Goal: Navigation & Orientation: Find specific page/section

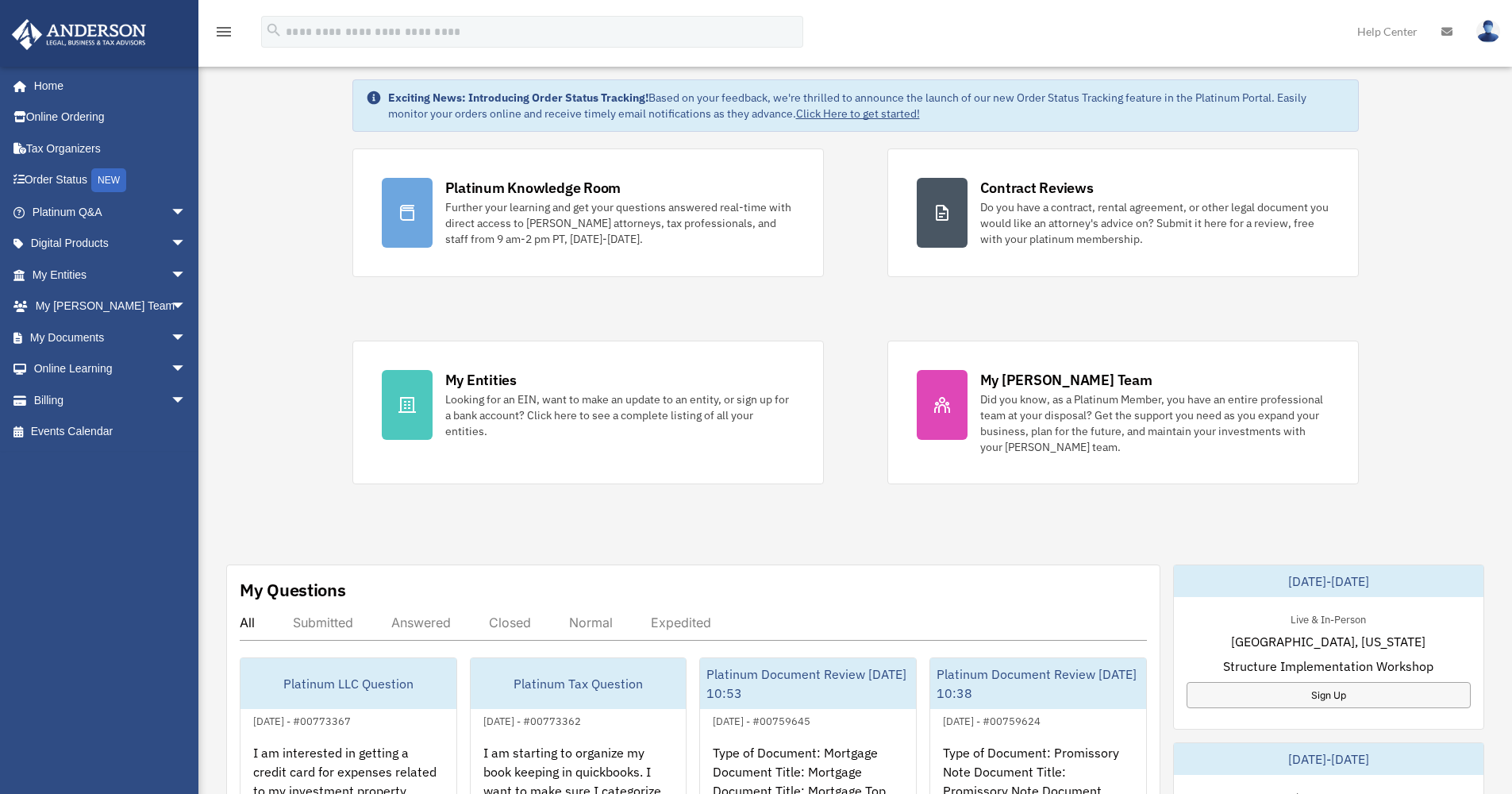
scroll to position [245, 0]
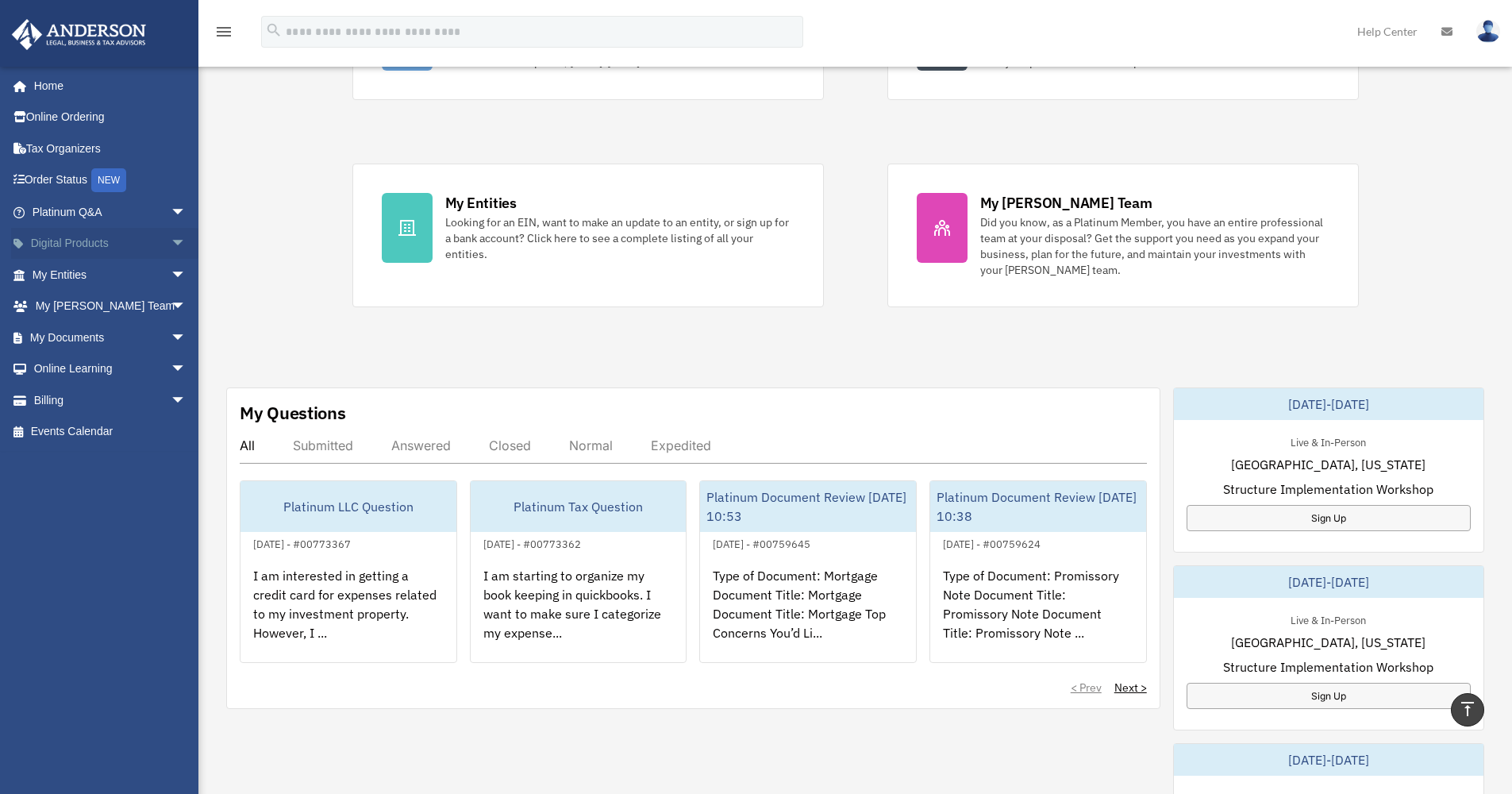
click at [171, 240] on span "arrow_drop_down" at bounding box center [187, 244] width 31 height 32
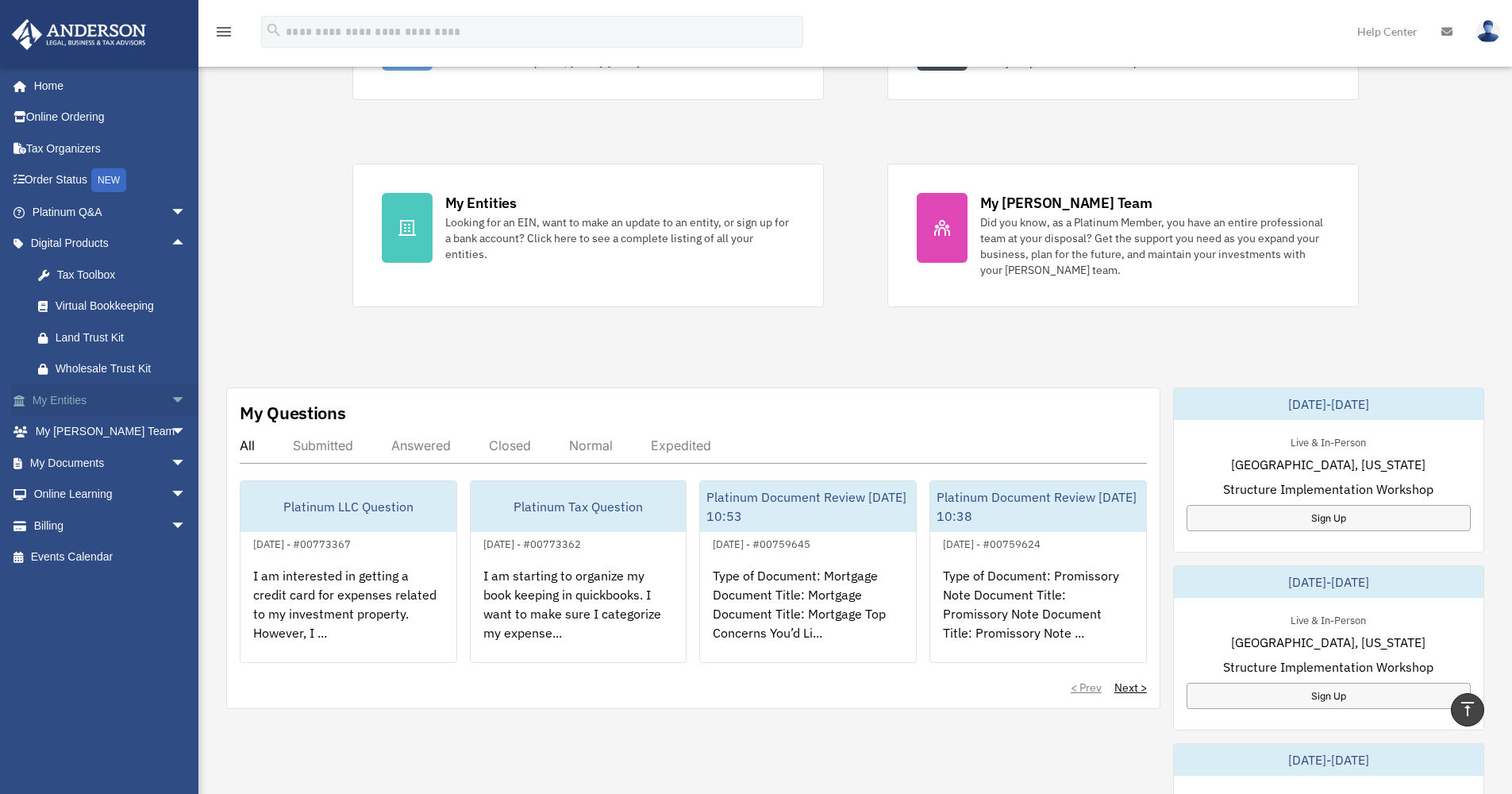
click at [171, 396] on span "arrow_drop_down" at bounding box center [187, 400] width 31 height 32
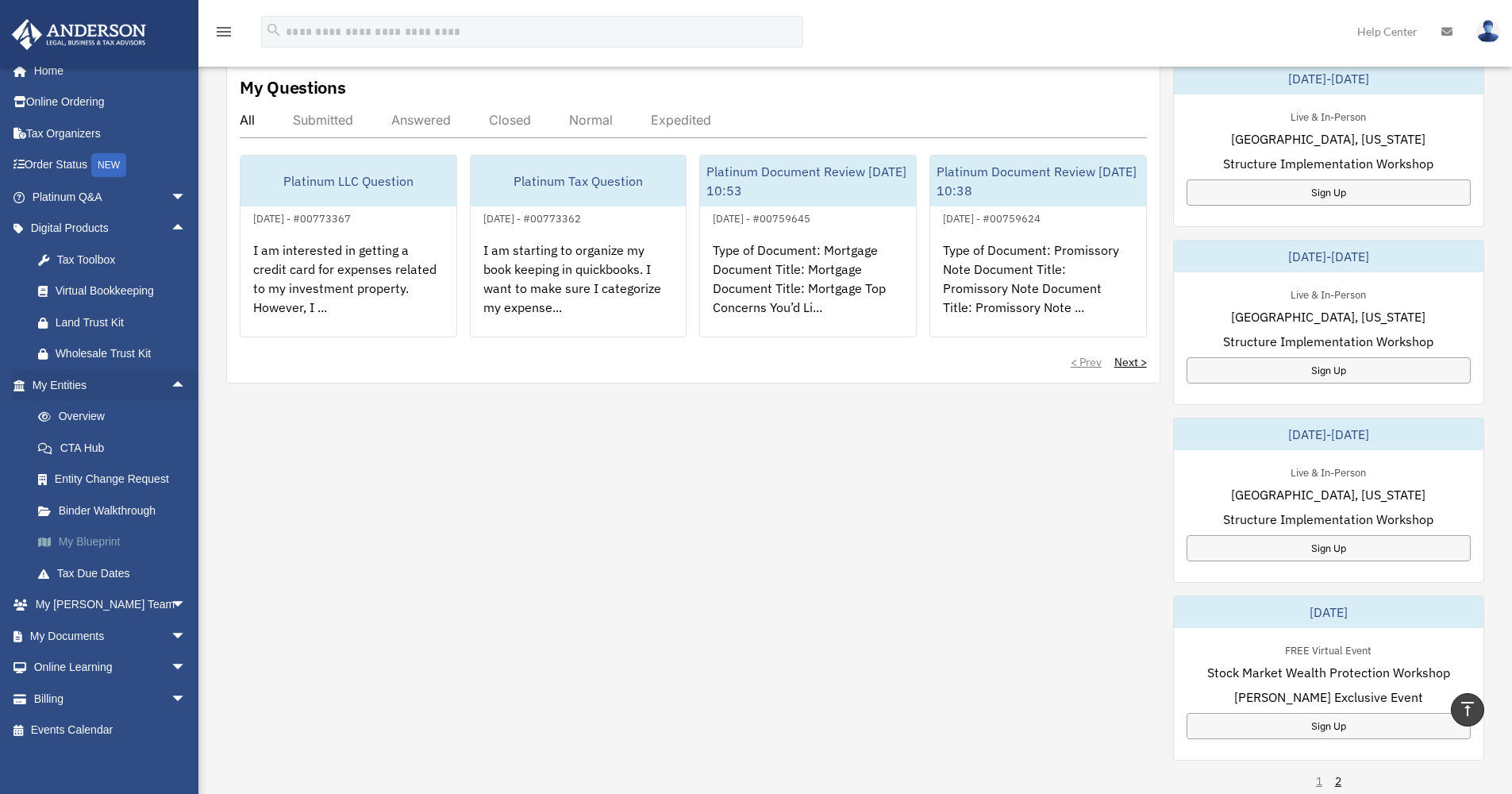
scroll to position [611, 0]
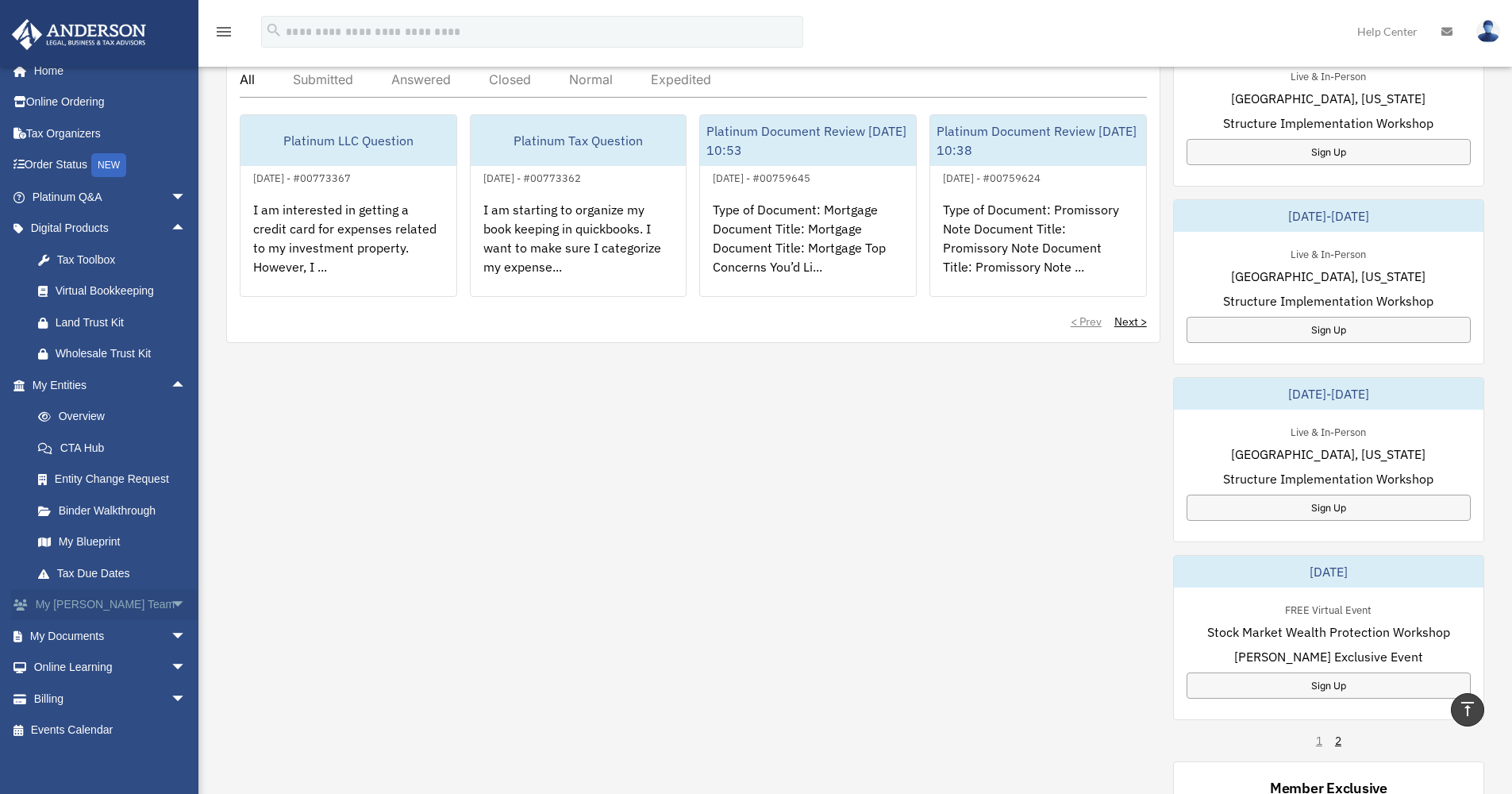
click at [171, 597] on span "arrow_drop_down" at bounding box center [187, 605] width 31 height 32
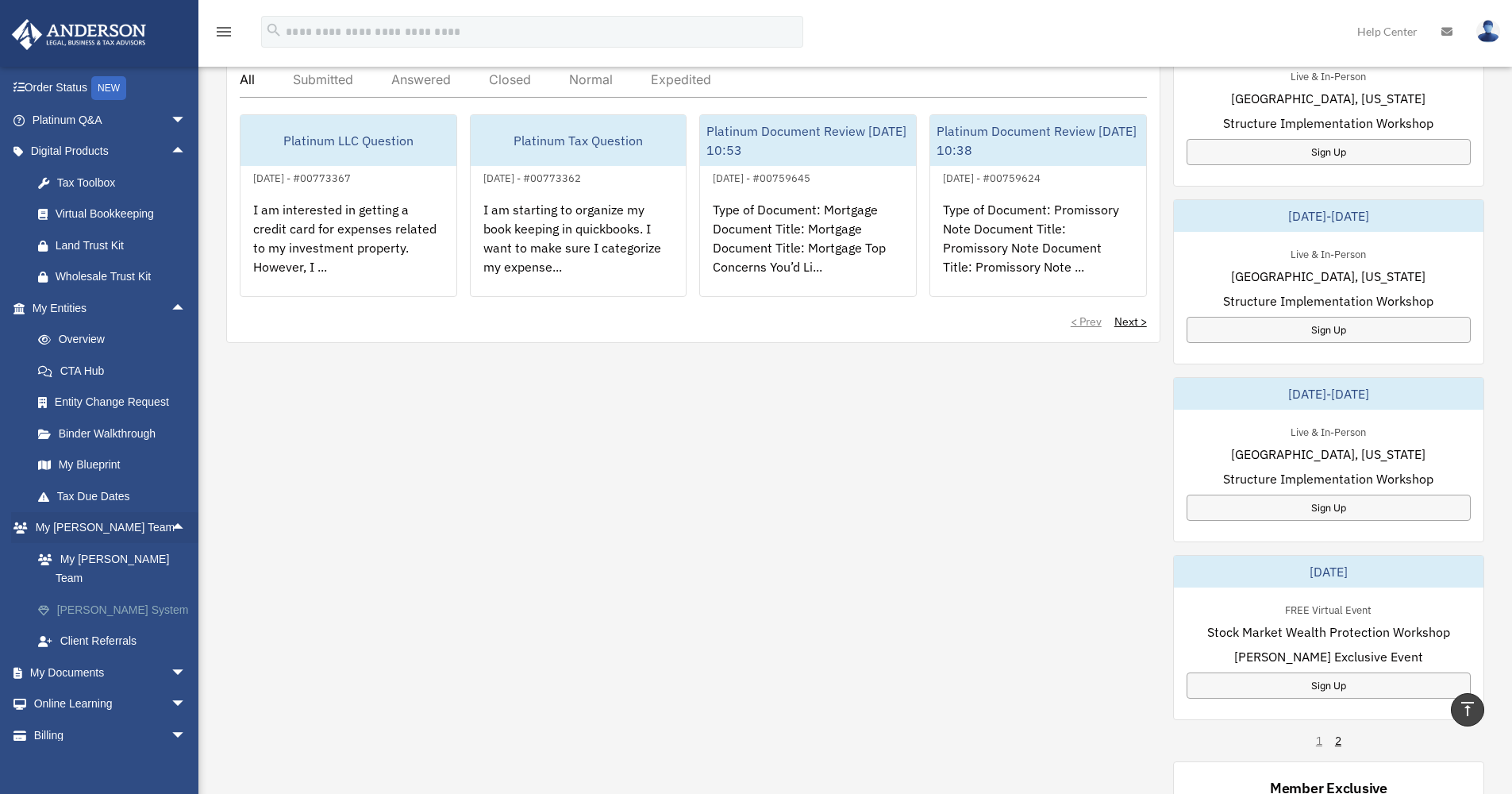
scroll to position [95, 0]
click at [112, 591] on link "[PERSON_NAME] System" at bounding box center [116, 606] width 188 height 31
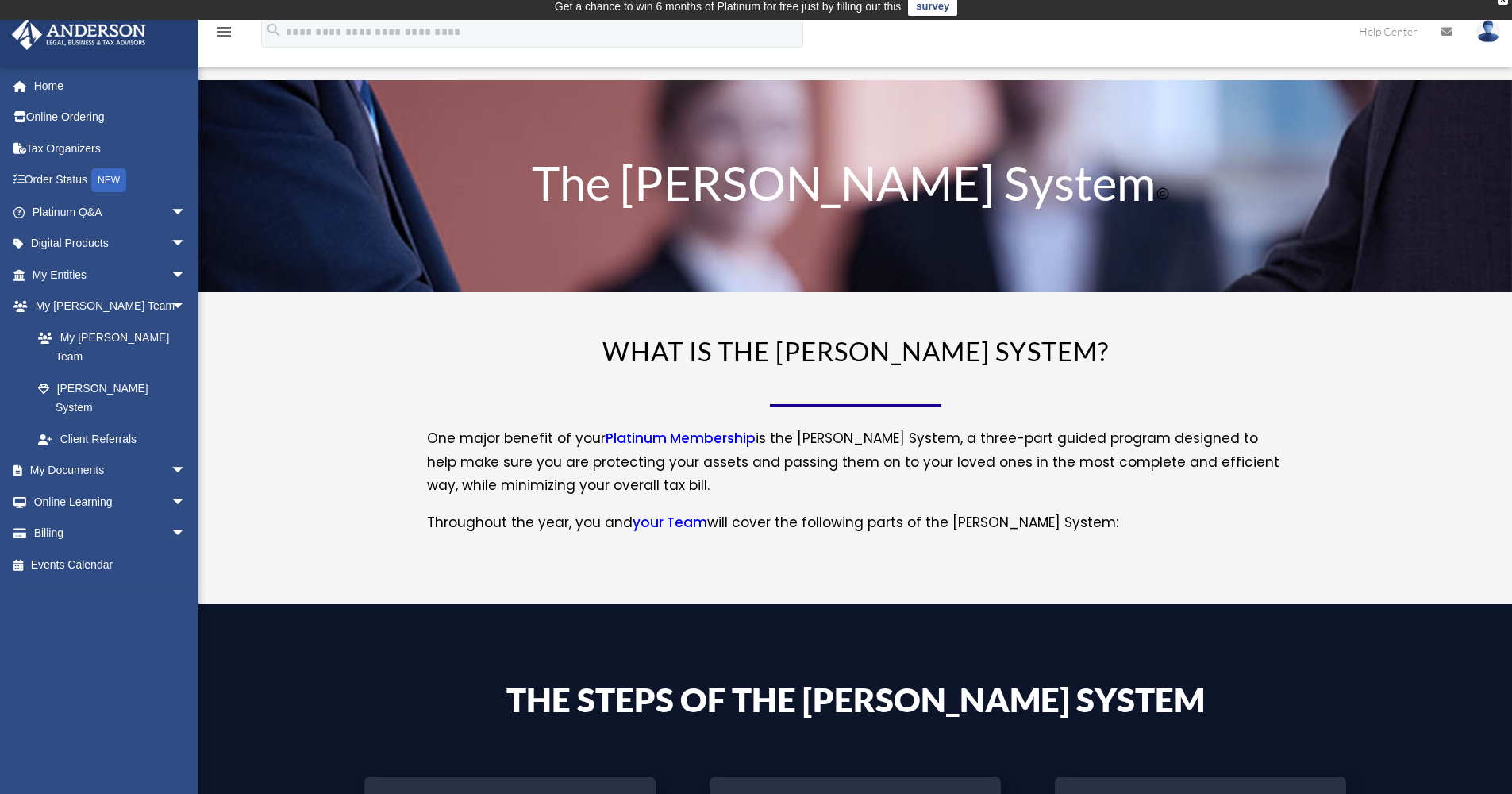
scroll to position [10, 0]
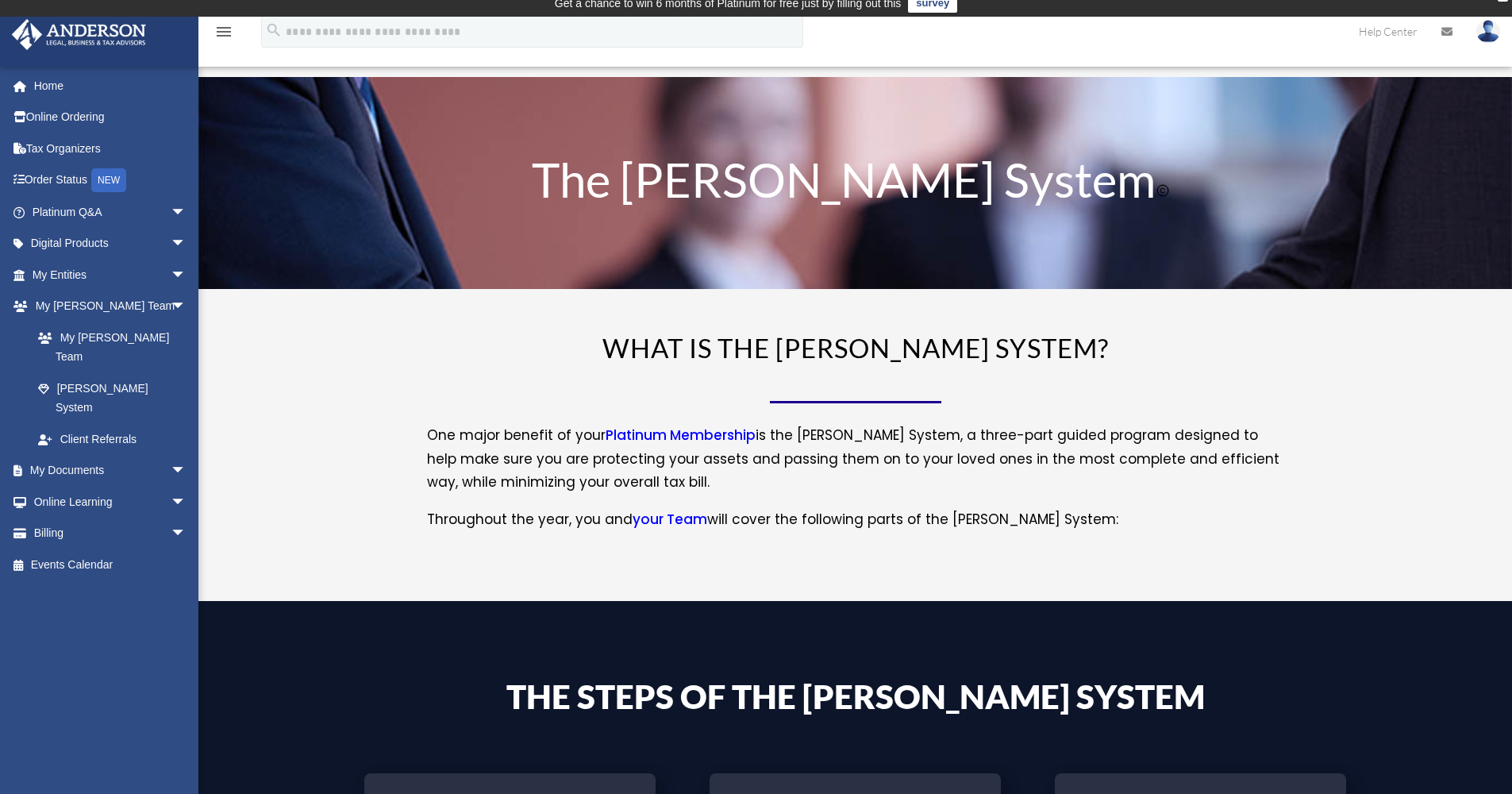
click at [674, 435] on link "Platinum Membership" at bounding box center [681, 439] width 150 height 27
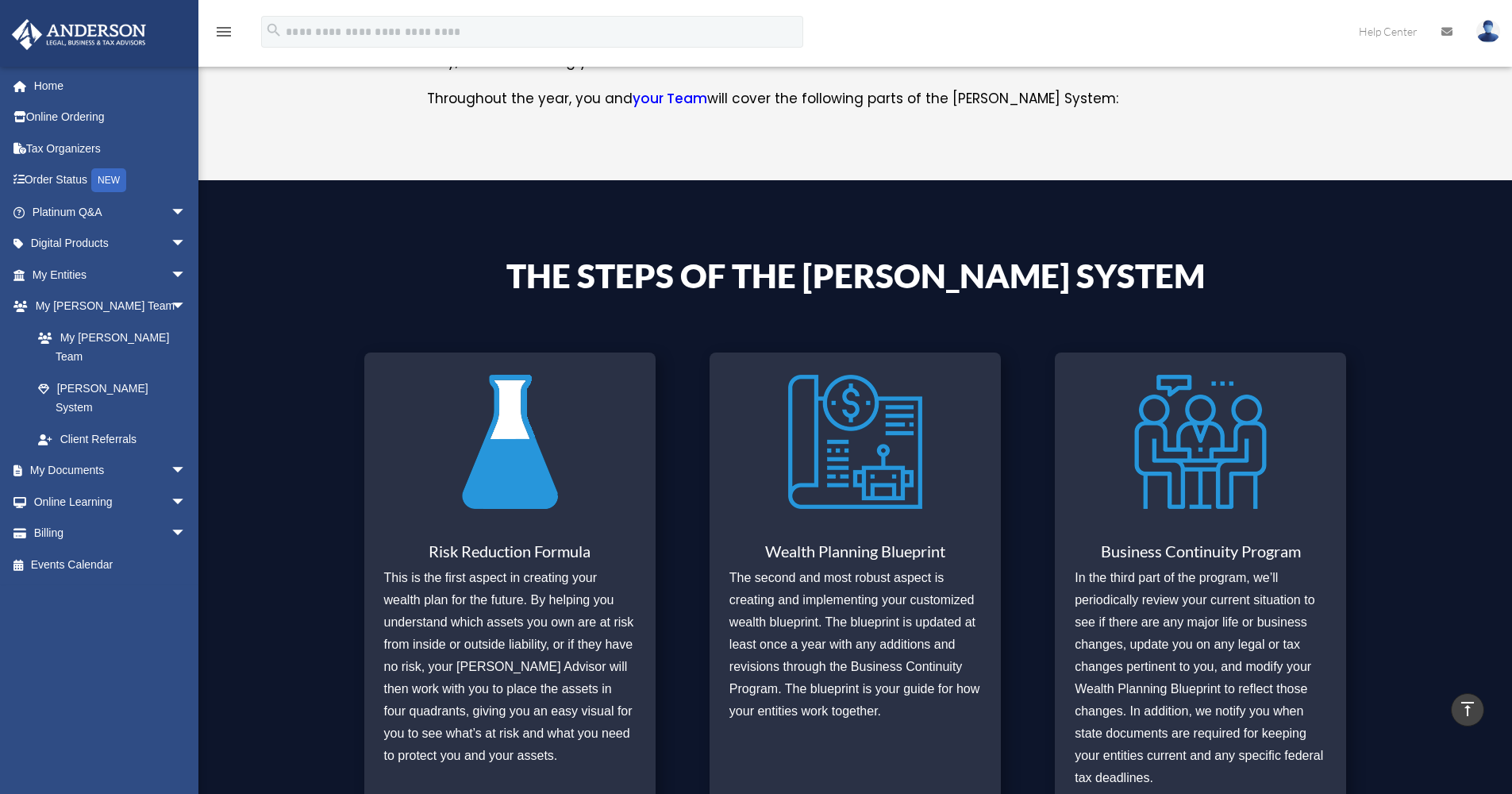
scroll to position [172, 0]
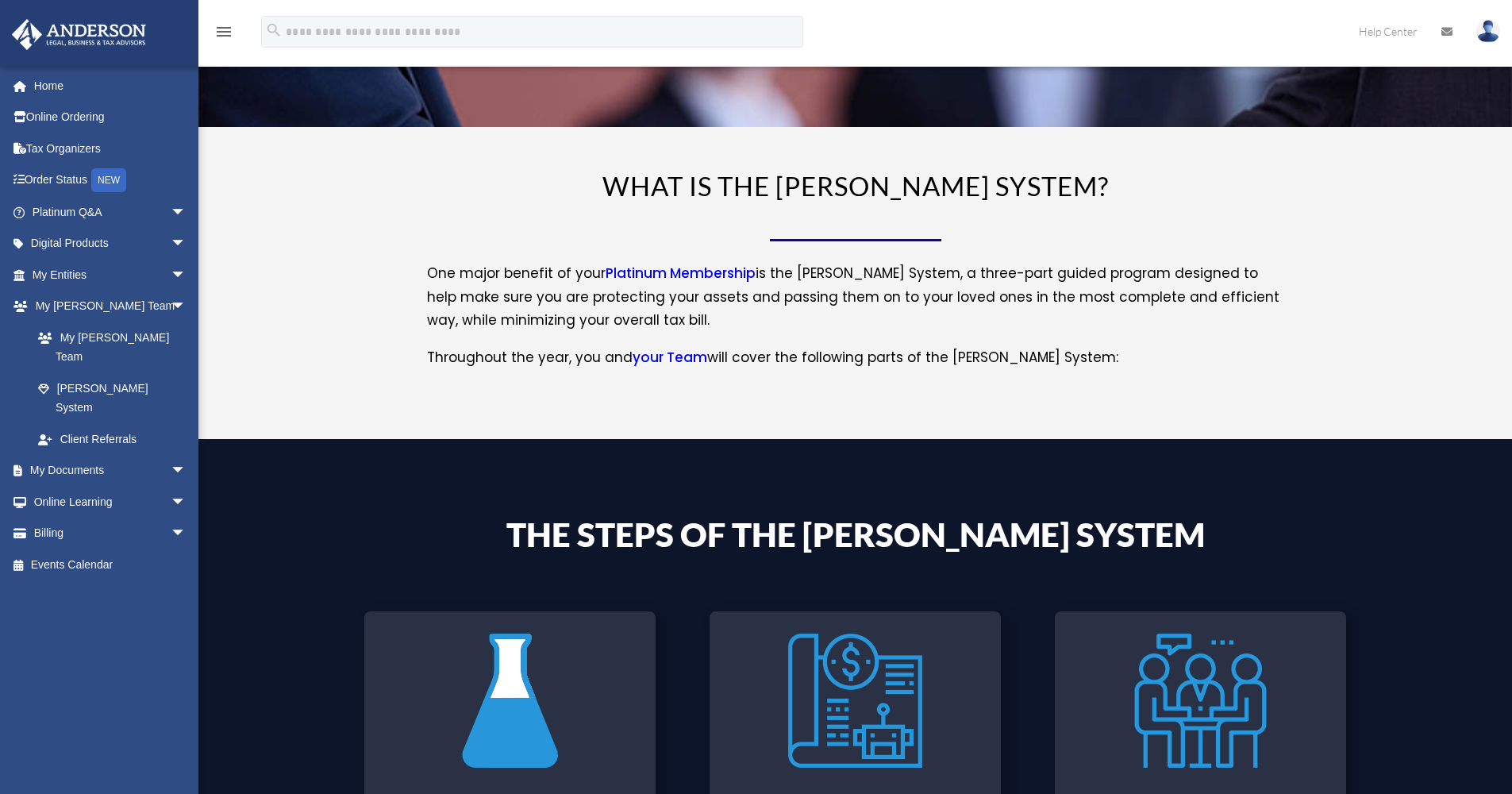
click at [673, 272] on link "Platinum Membership" at bounding box center [681, 277] width 150 height 27
